Goal: Information Seeking & Learning: Learn about a topic

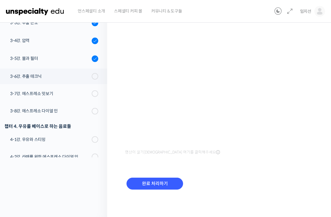
scroll to position [169, 0]
click at [97, 75] on span at bounding box center [96, 77] width 3 height 7
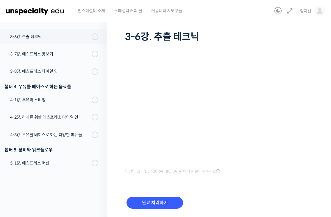
scroll to position [35, 0]
click at [159, 202] on input "완료 처리하기" at bounding box center [155, 203] width 57 height 12
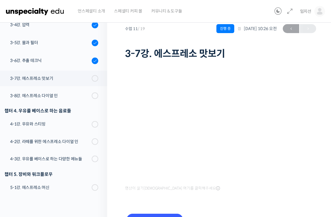
scroll to position [220, 0]
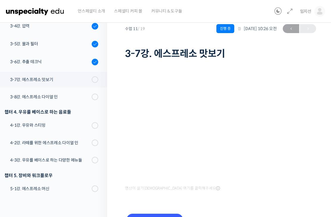
click at [46, 99] on div "3-8강. 에스프레소 다이얼 인" at bounding box center [50, 97] width 80 height 7
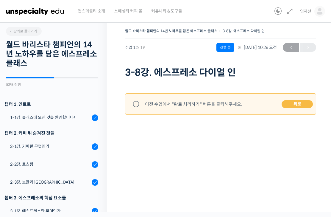
scroll to position [270, 0]
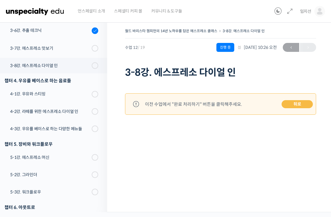
click at [41, 97] on link "4-1강. 우유와 스티밍" at bounding box center [52, 93] width 110 height 15
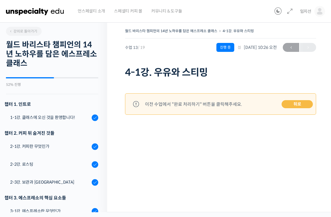
scroll to position [270, 0]
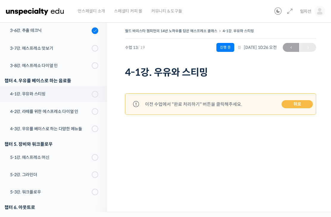
click at [42, 50] on div "3-7강. 에스프레소 맛보기" at bounding box center [50, 48] width 80 height 7
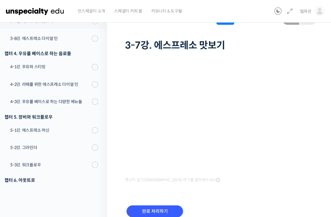
scroll to position [27, 0]
